Goal: Transaction & Acquisition: Purchase product/service

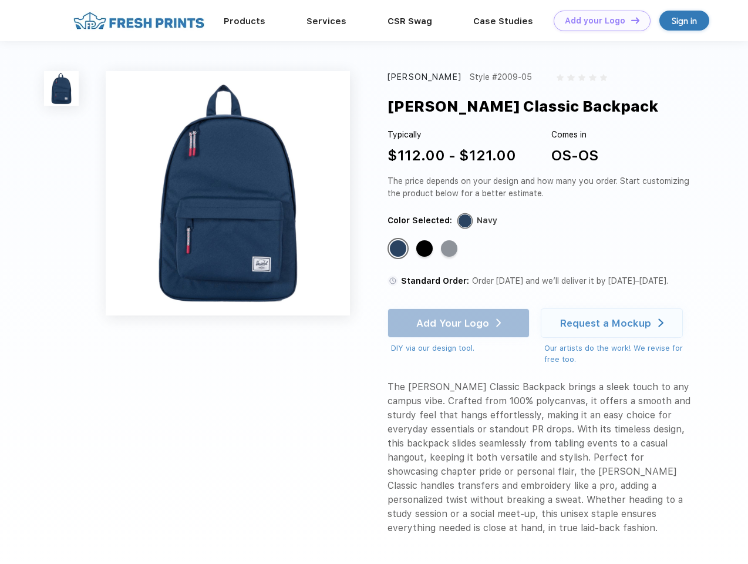
click at [598, 21] on link "Add your Logo Design Tool" at bounding box center [602, 21] width 97 height 21
click at [0, 0] on div "Design Tool" at bounding box center [0, 0] width 0 height 0
click at [630, 20] on link "Add your Logo Design Tool" at bounding box center [602, 21] width 97 height 21
click at [62, 88] on img at bounding box center [61, 88] width 35 height 35
click at [399, 249] on div "Standard Color" at bounding box center [398, 248] width 16 height 16
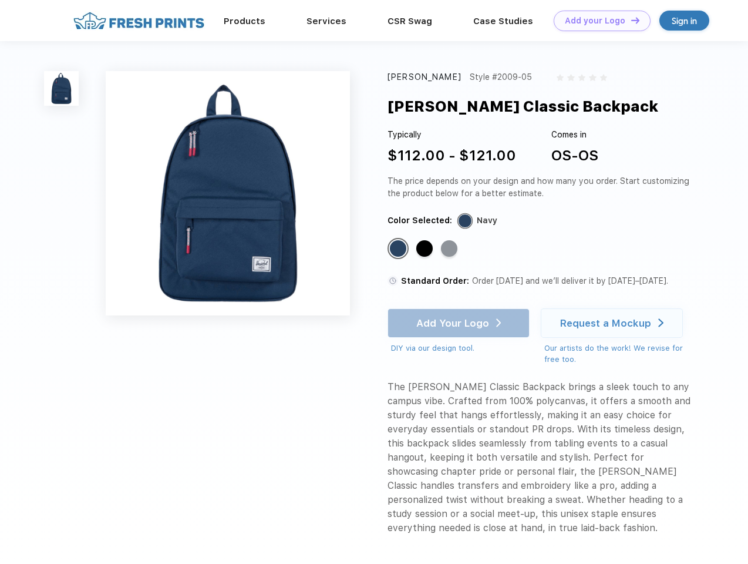
click at [426, 249] on div "Standard Color" at bounding box center [424, 248] width 16 height 16
click at [450, 249] on div "Standard Color" at bounding box center [449, 248] width 16 height 16
click at [460, 323] on div "Add Your Logo DIY via our design tool. Ah shoot! This product isn't up in our d…" at bounding box center [459, 331] width 142 height 46
click at [614, 323] on div "Request a Mockup" at bounding box center [605, 323] width 91 height 12
